Goal: Navigation & Orientation: Find specific page/section

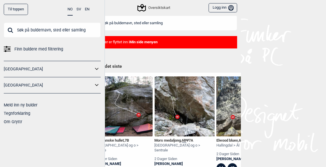
click at [98, 70] on icon at bounding box center [97, 69] width 8 height 8
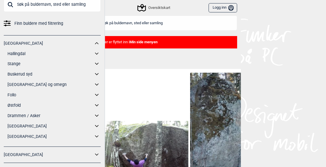
scroll to position [29, 0]
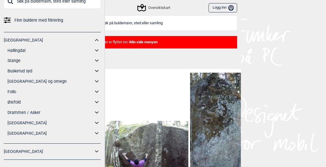
click at [95, 135] on icon at bounding box center [97, 133] width 8 height 8
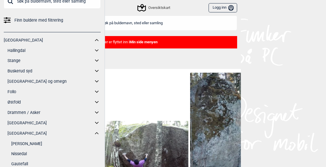
click at [21, 143] on link "[PERSON_NAME]" at bounding box center [55, 144] width 89 height 8
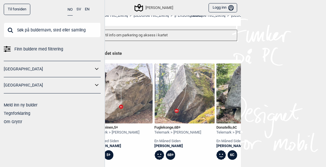
scroll to position [183, 0]
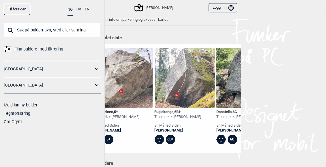
click at [104, 149] on div "Til forsiden NO SV EN Finn buldere med filtrering [GEOGRAPHIC_DATA] [GEOGRAPHIC…" at bounding box center [52, 83] width 105 height 167
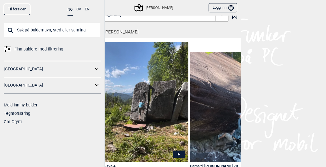
scroll to position [0, 0]
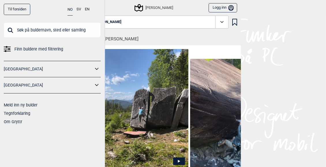
click at [158, 8] on div "[PERSON_NAME]" at bounding box center [154, 7] width 38 height 7
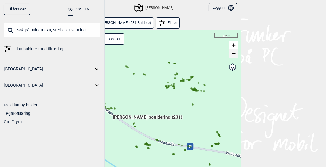
click at [232, 57] on link "−" at bounding box center [234, 53] width 9 height 9
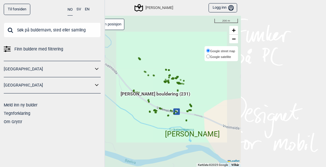
click at [232, 57] on label "Google satellite" at bounding box center [220, 57] width 29 height 6
click at [210, 57] on input "Google satellite" at bounding box center [208, 57] width 4 height 4
radio input "true"
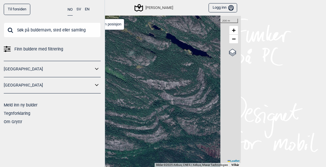
drag, startPoint x: 174, startPoint y: 89, endPoint x: 93, endPoint y: 163, distance: 109.1
click at [93, 163] on div "Til forsiden NO SV EN Finn buldere med filtrering [GEOGRAPHIC_DATA] [GEOGRAPHIC…" at bounding box center [163, 83] width 326 height 167
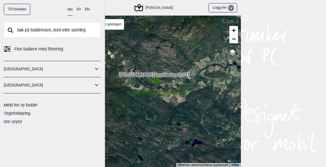
drag, startPoint x: 169, startPoint y: 126, endPoint x: 185, endPoint y: 73, distance: 55.3
click at [185, 73] on div "Hallingdal Gol Ål Stange Kolomoen [GEOGRAPHIC_DATA] [GEOGRAPHIC_DATA][PERSON_NA…" at bounding box center [163, 92] width 156 height 152
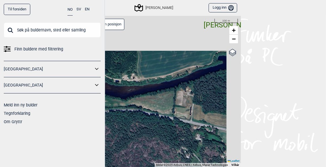
drag, startPoint x: 197, startPoint y: 63, endPoint x: 122, endPoint y: 175, distance: 134.8
click at [122, 167] on html "Til forsiden NO SV EN Finn buldere med filtrering [GEOGRAPHIC_DATA] [GEOGRAPHIC…" at bounding box center [163, 83] width 326 height 167
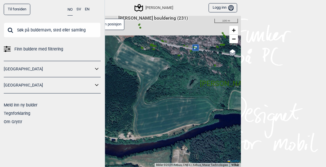
drag, startPoint x: 153, startPoint y: 120, endPoint x: 149, endPoint y: 178, distance: 58.7
click at [149, 167] on html "Til forsiden NO SV EN Finn buldere med filtrering [GEOGRAPHIC_DATA] [GEOGRAPHIC…" at bounding box center [163, 83] width 326 height 167
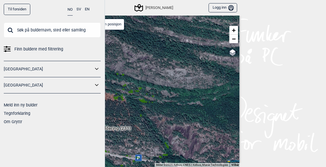
drag, startPoint x: 171, startPoint y: 68, endPoint x: 114, endPoint y: 178, distance: 124.2
click at [114, 167] on html "Til forsiden NO SV EN Finn buldere med filtrering [GEOGRAPHIC_DATA] [GEOGRAPHIC…" at bounding box center [163, 83] width 326 height 167
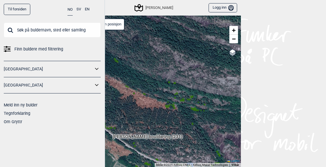
drag, startPoint x: 137, startPoint y: 124, endPoint x: 188, endPoint y: 132, distance: 52.4
click at [188, 132] on div "Hallingdal Gol Ål Stange Kolomoen [GEOGRAPHIC_DATA] [GEOGRAPHIC_DATA][PERSON_NA…" at bounding box center [163, 92] width 156 height 152
click at [168, 83] on icon at bounding box center [169, 82] width 3 height 3
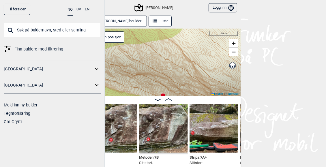
scroll to position [3, 0]
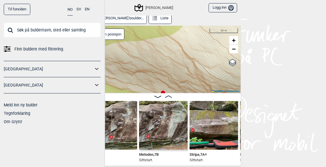
click at [122, 130] on img at bounding box center [113, 125] width 49 height 49
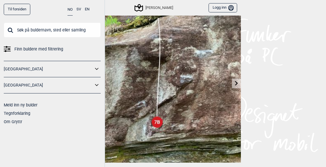
scroll to position [20, 0]
